Goal: Information Seeking & Learning: Learn about a topic

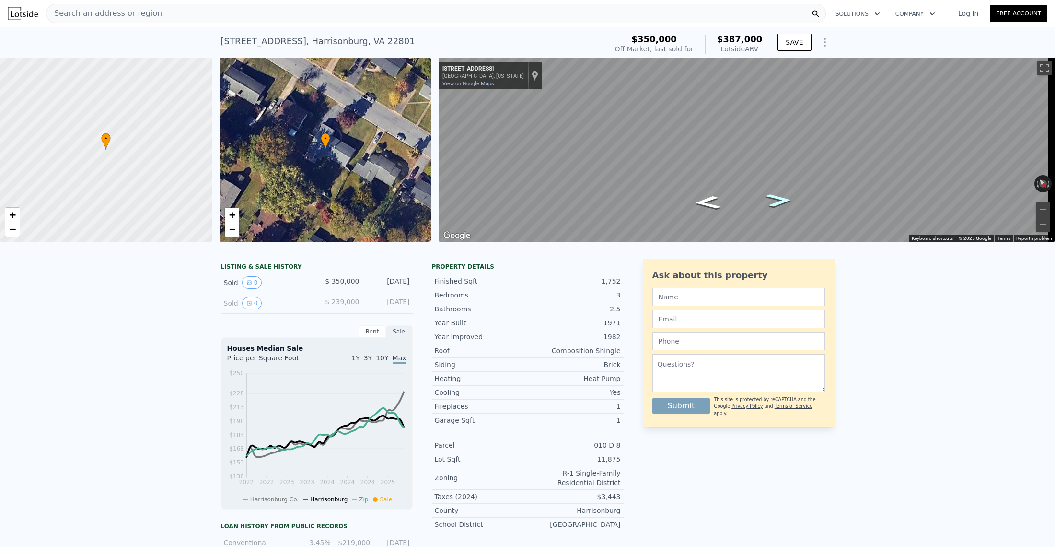
click at [780, 198] on icon "Go Northwest, Hope St" at bounding box center [779, 200] width 48 height 20
click at [711, 194] on icon "Go East, Hope St" at bounding box center [707, 191] width 45 height 20
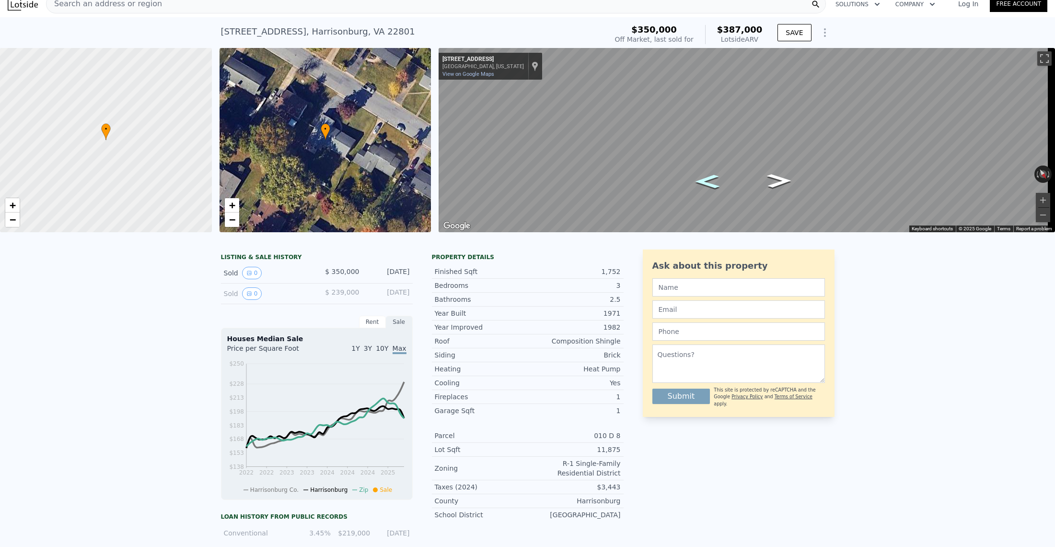
scroll to position [12, 0]
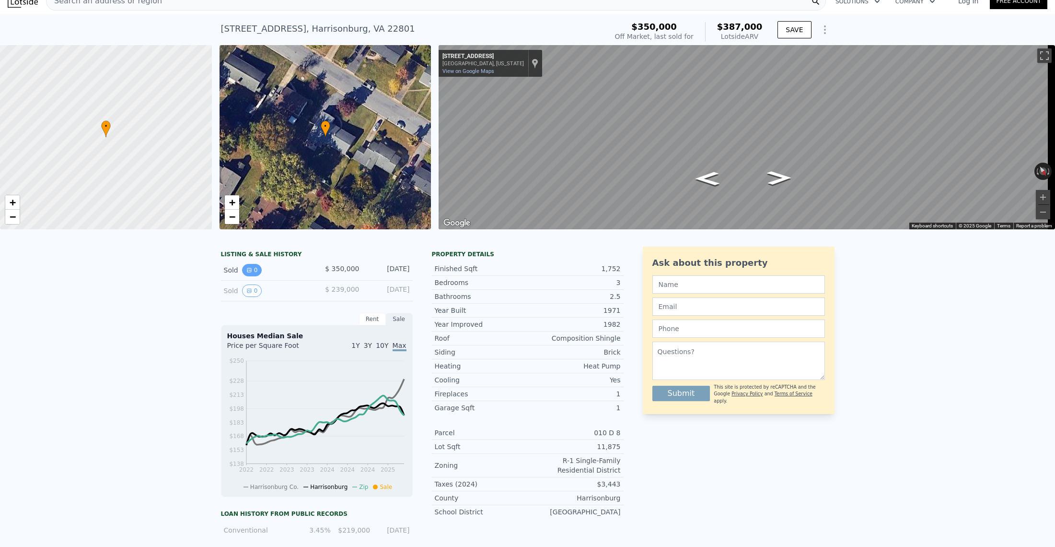
click at [255, 276] on button "0" at bounding box center [252, 270] width 20 height 12
click at [248, 297] on button "0" at bounding box center [252, 290] width 20 height 12
click at [230, 297] on div "Sold 0" at bounding box center [266, 290] width 85 height 12
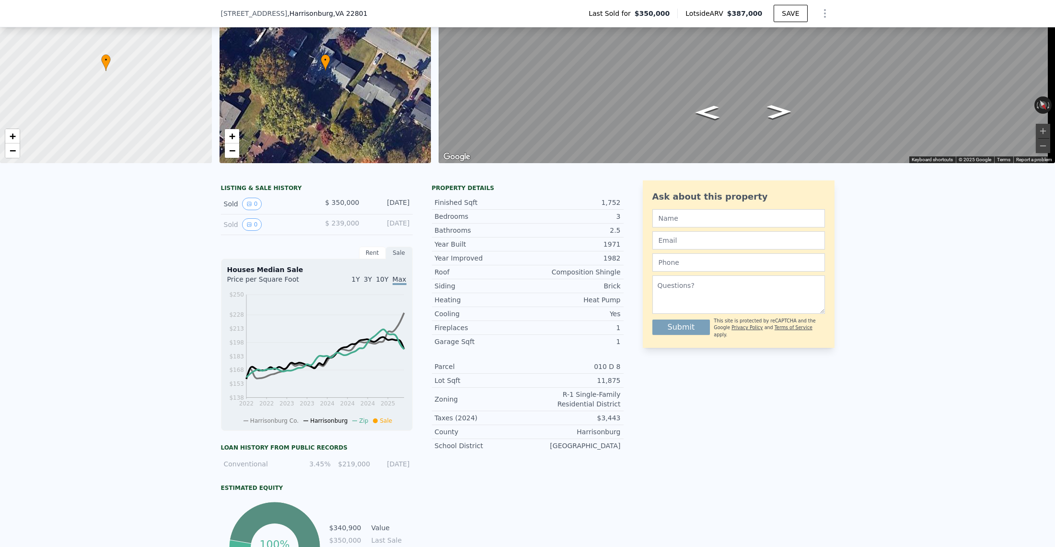
scroll to position [87, 0]
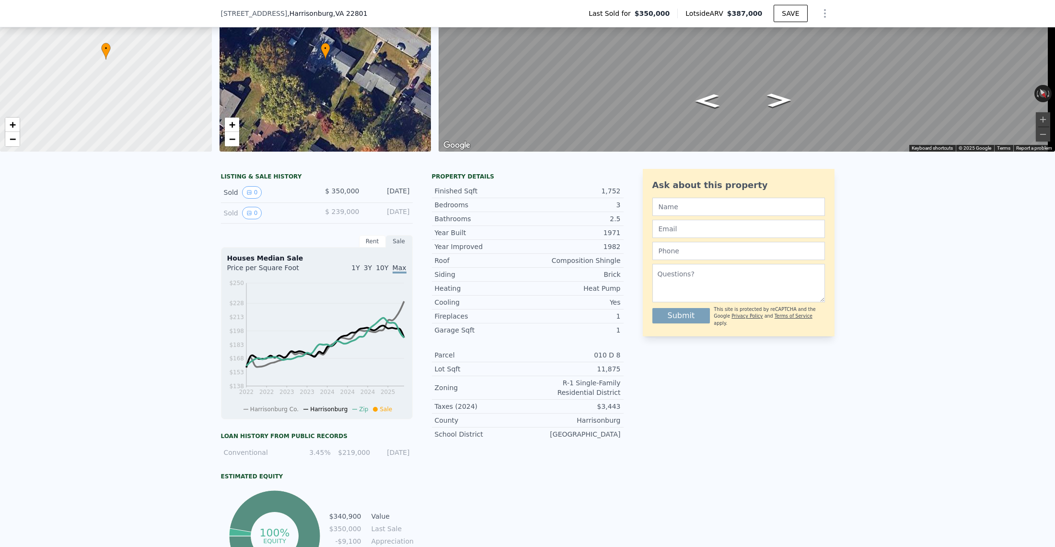
click at [819, 11] on icon "Show Options" at bounding box center [825, 14] width 12 height 12
click at [906, 284] on div "LISTING & SALE HISTORY Sold 0 $ 350,000 [DATE] Sold 0 $ 239,000 [DATE] Rent Sal…" at bounding box center [527, 393] width 1055 height 465
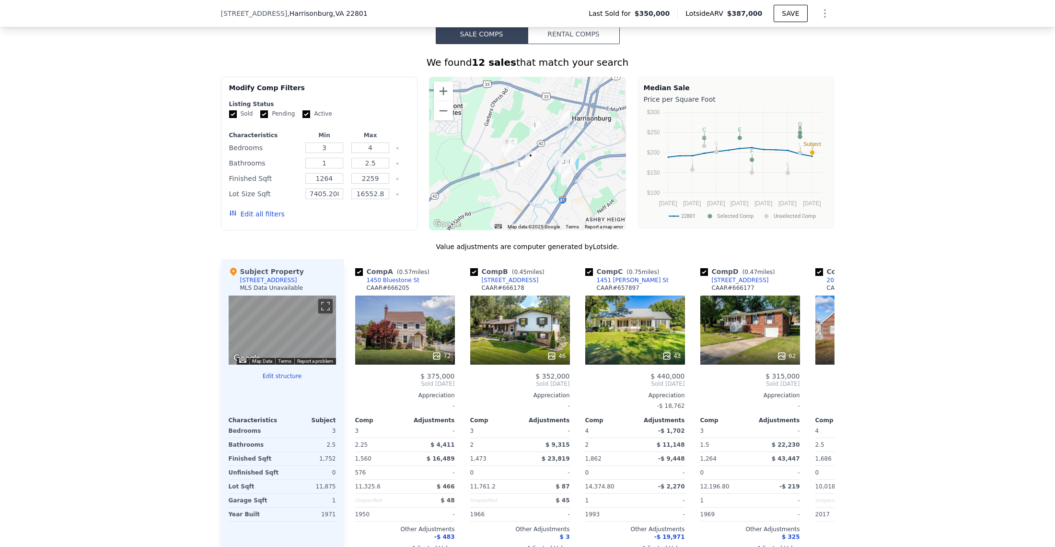
scroll to position [802, 0]
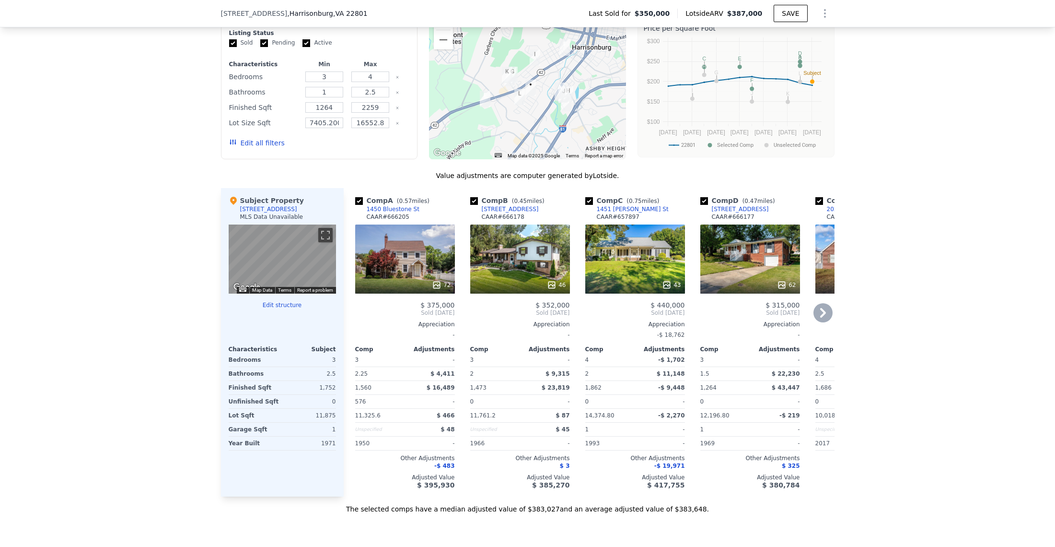
click at [441, 290] on div "72" at bounding box center [441, 285] width 19 height 10
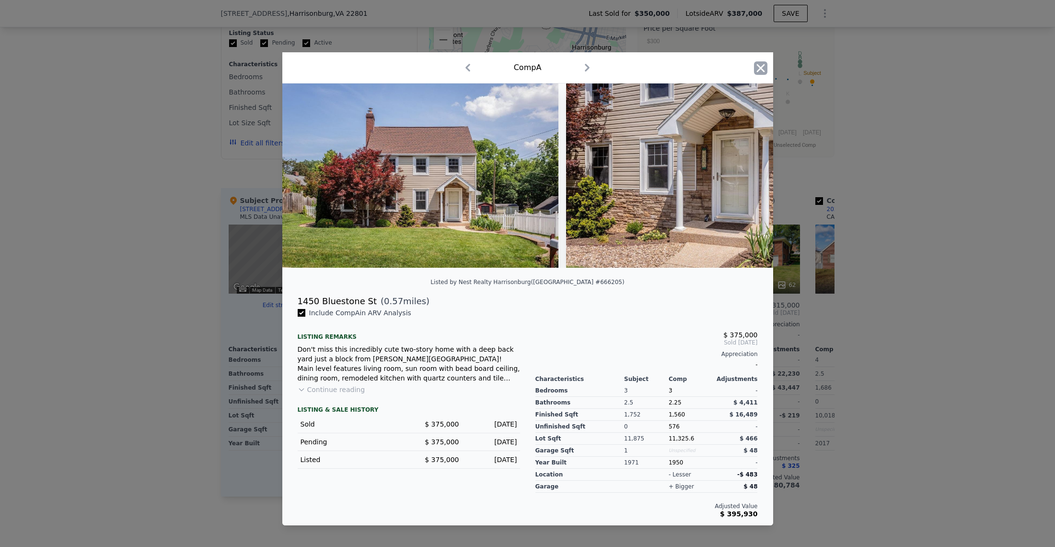
click at [756, 66] on icon "button" at bounding box center [760, 67] width 13 height 13
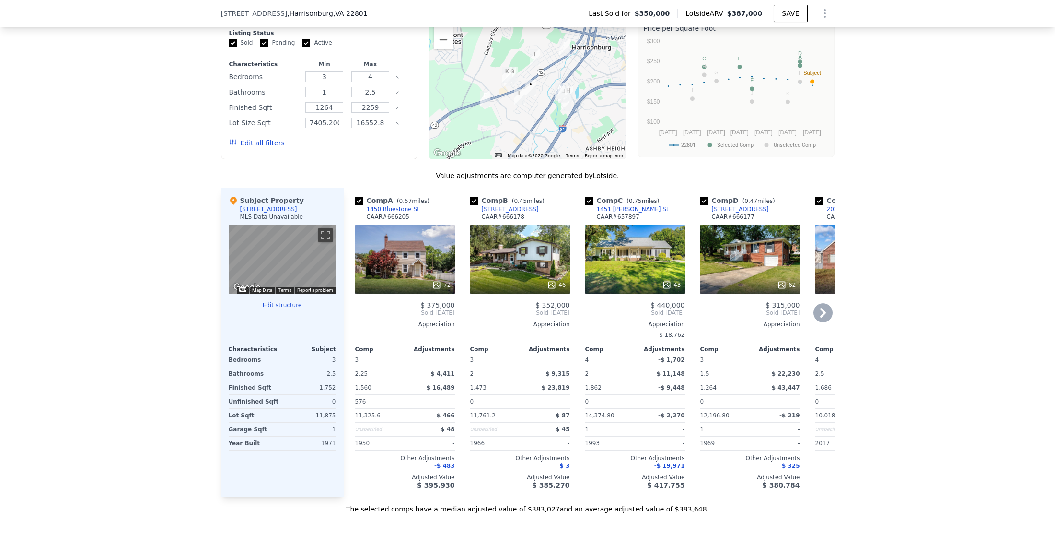
click at [397, 213] on div "1450 Bluestone St" at bounding box center [393, 209] width 53 height 8
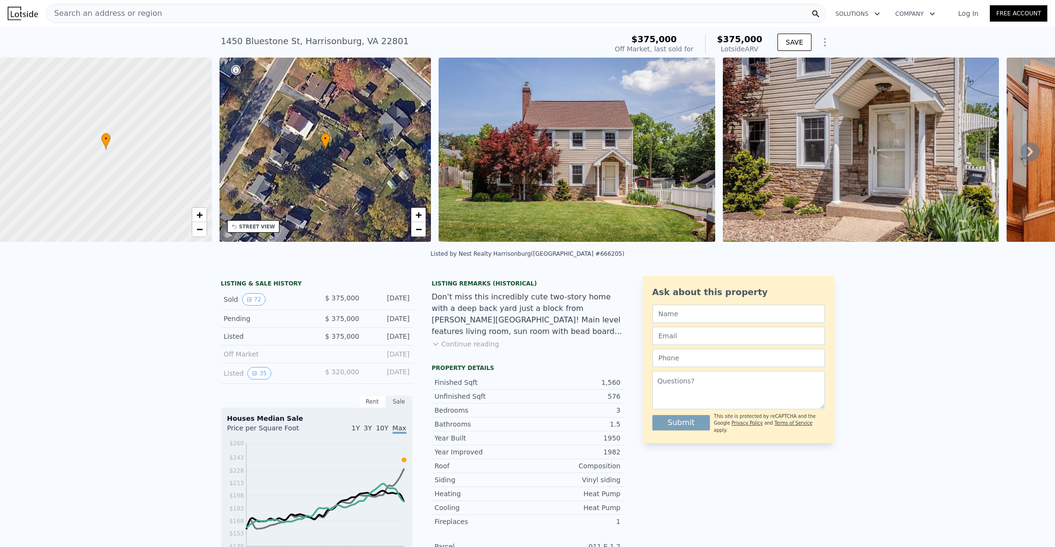
click at [240, 11] on div "Search an address or region" at bounding box center [436, 13] width 780 height 19
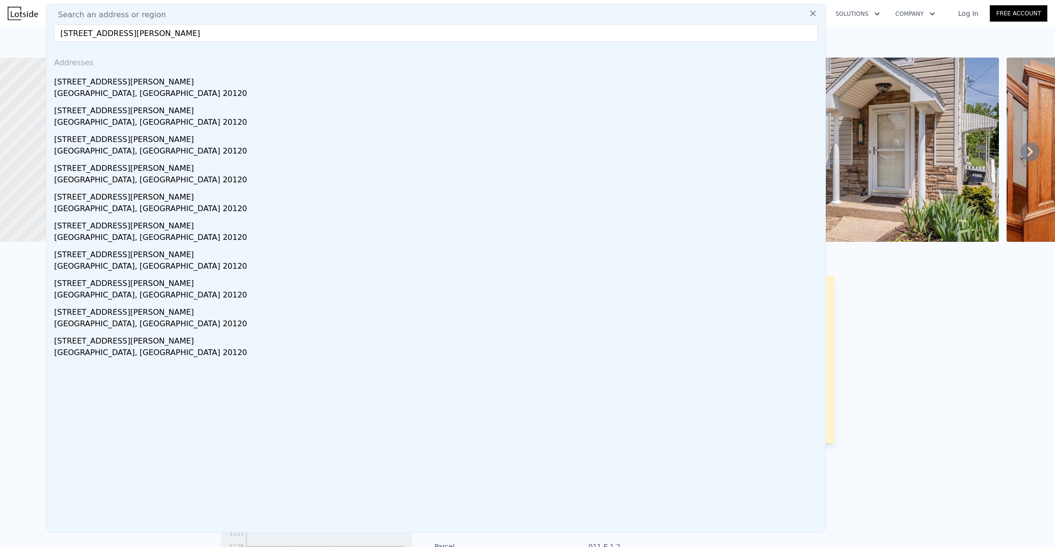
click at [84, 33] on input "6001 netherton st, centreville va" at bounding box center [436, 32] width 764 height 17
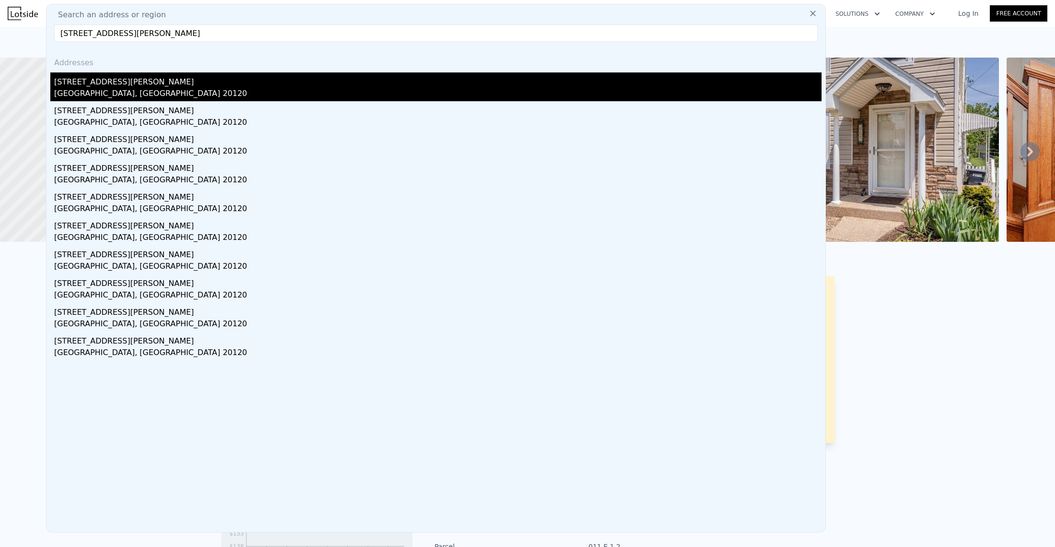
type input "6001 netherton st, centreville va"
click at [85, 86] on div "6001 Netherton St" at bounding box center [438, 79] width 768 height 15
